Goal: Feedback & Contribution: Contribute content

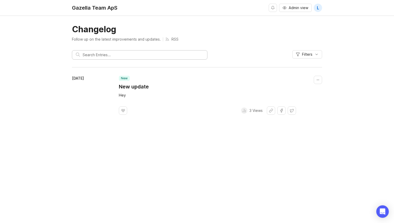
click at [124, 54] on input "text" at bounding box center [143, 55] width 121 height 6
click at [154, 111] on footer "﻿ 3 Views" at bounding box center [207, 111] width 177 height 8
click at [321, 12] on div "Admin view L" at bounding box center [295, 8] width 53 height 16
click at [319, 10] on span "L" at bounding box center [318, 8] width 8 height 8
drag, startPoint x: 192, startPoint y: 118, endPoint x: 195, endPoint y: 114, distance: 4.6
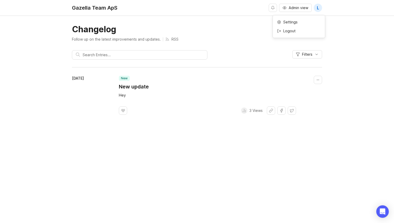
click at [193, 117] on div "[DATE] new New update Hey ﻿ 3 Views" at bounding box center [197, 95] width 250 height 56
click at [99, 8] on div "Gazella Team ApS" at bounding box center [95, 7] width 46 height 5
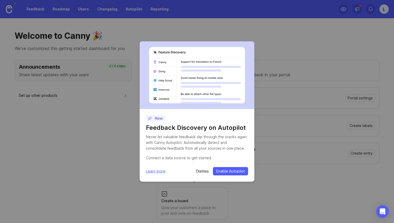
click at [202, 173] on p "Dismiss" at bounding box center [202, 171] width 13 height 5
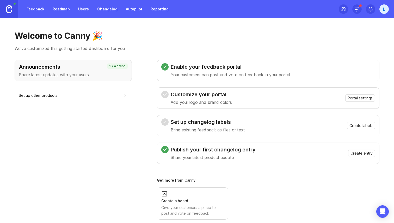
click at [201, 171] on div "Enable your feedback portal Your customers can post and vote on feedback in you…" at bounding box center [268, 140] width 223 height 160
click at [57, 71] on div "Announcements Share latest updates with your users" at bounding box center [73, 70] width 108 height 15
click at [102, 8] on link "Changelog" at bounding box center [107, 8] width 27 height 9
click at [111, 8] on link "Changelog" at bounding box center [107, 8] width 27 height 9
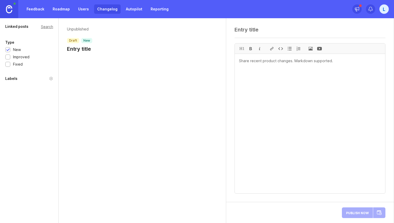
click at [85, 49] on h1 "Entry title" at bounding box center [79, 48] width 25 height 7
click at [188, 67] on div "Unpublished draft new Entry title" at bounding box center [143, 120] width 168 height 205
click at [15, 28] on div "Linked posts" at bounding box center [16, 26] width 23 height 6
